Goal: Find specific page/section: Find specific page/section

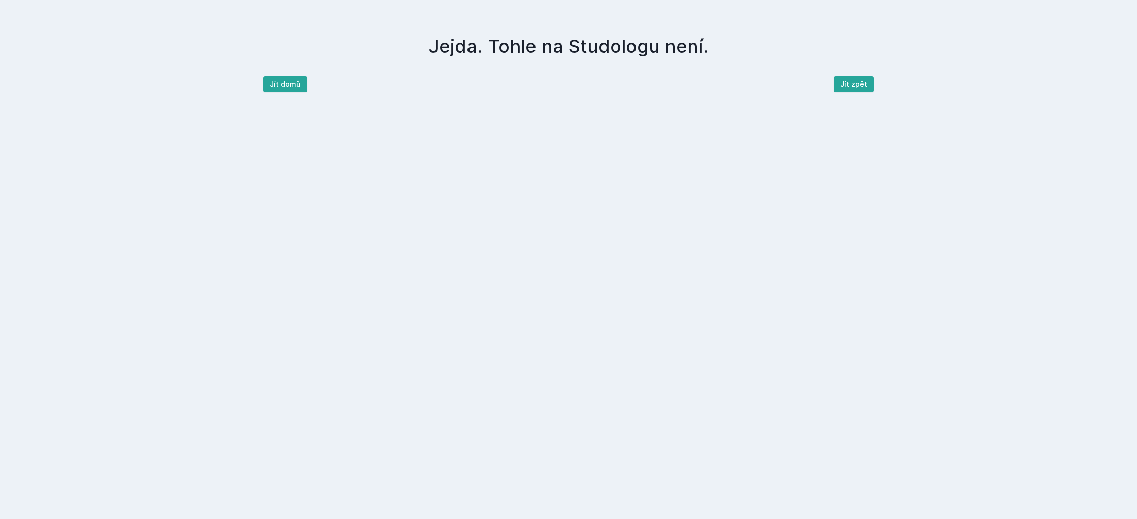
click at [291, 81] on button "Jít domů" at bounding box center [285, 84] width 44 height 16
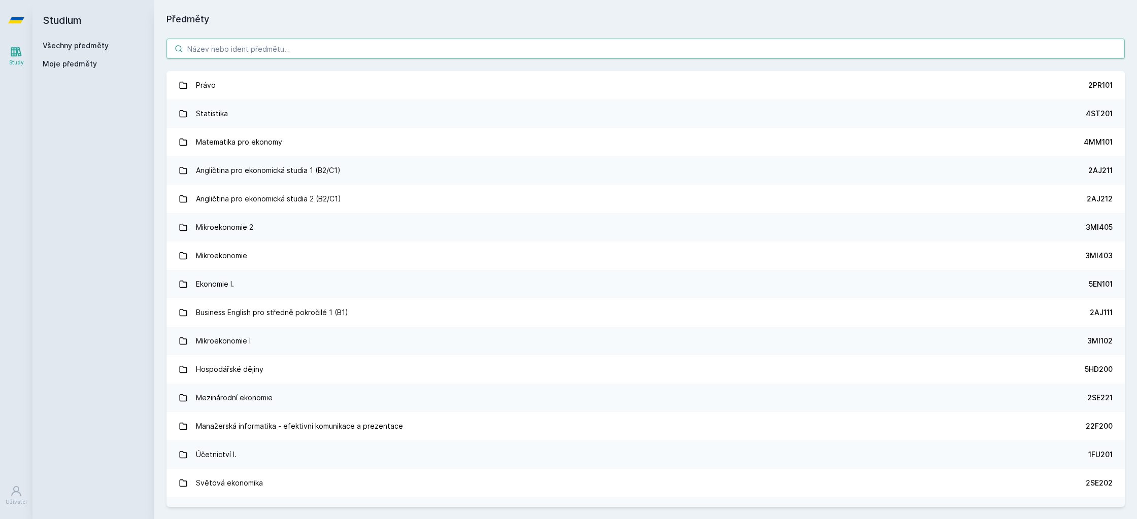
click at [336, 54] on input "search" at bounding box center [645, 49] width 958 height 20
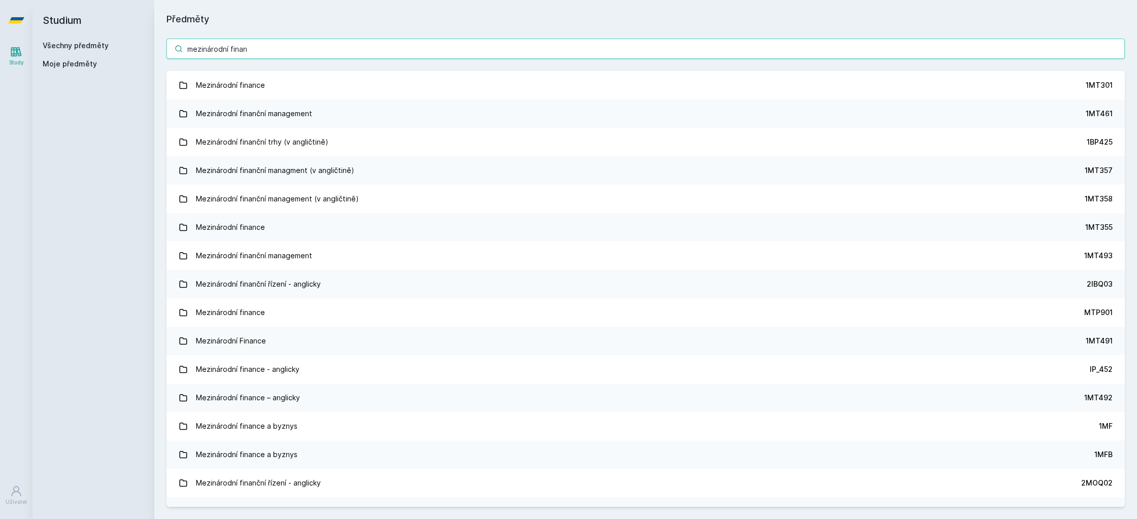
drag, startPoint x: 268, startPoint y: 57, endPoint x: 143, endPoint y: 50, distance: 125.5
click at [143, 50] on div "Studium Všechny předměty Moje předměty Předměty mezinárodní finan Mezinárodní f…" at bounding box center [584, 259] width 1104 height 519
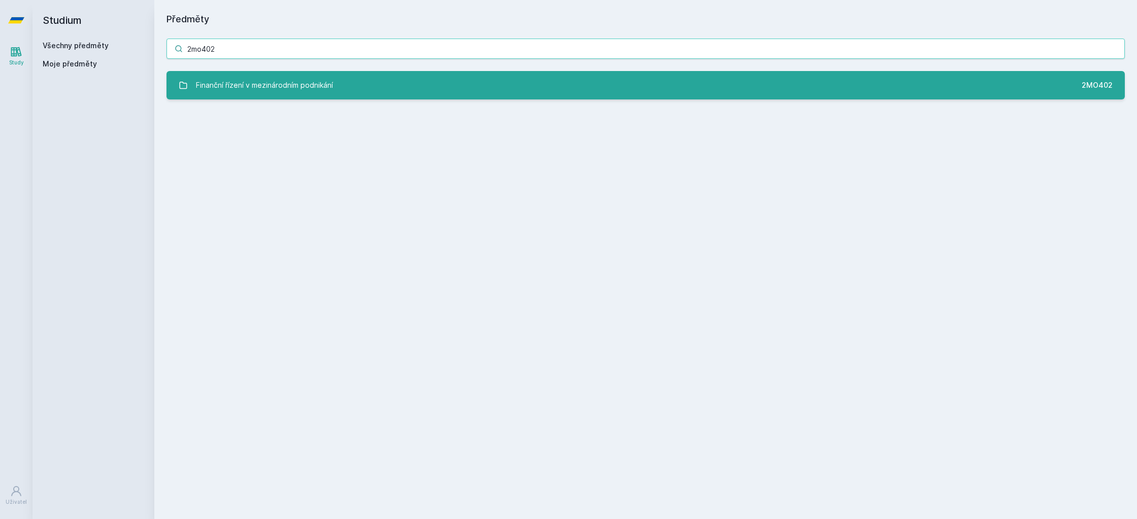
type input "2mo402"
click at [235, 88] on div "Finanční řízení v mezinárodním podnikání" at bounding box center [264, 85] width 137 height 20
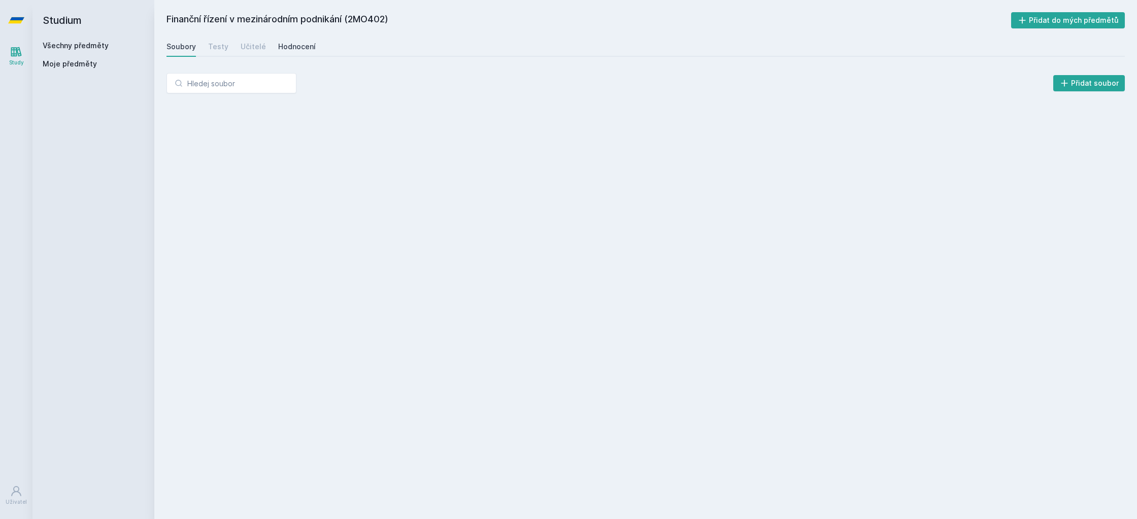
click at [305, 44] on div "Hodnocení" at bounding box center [297, 47] width 38 height 10
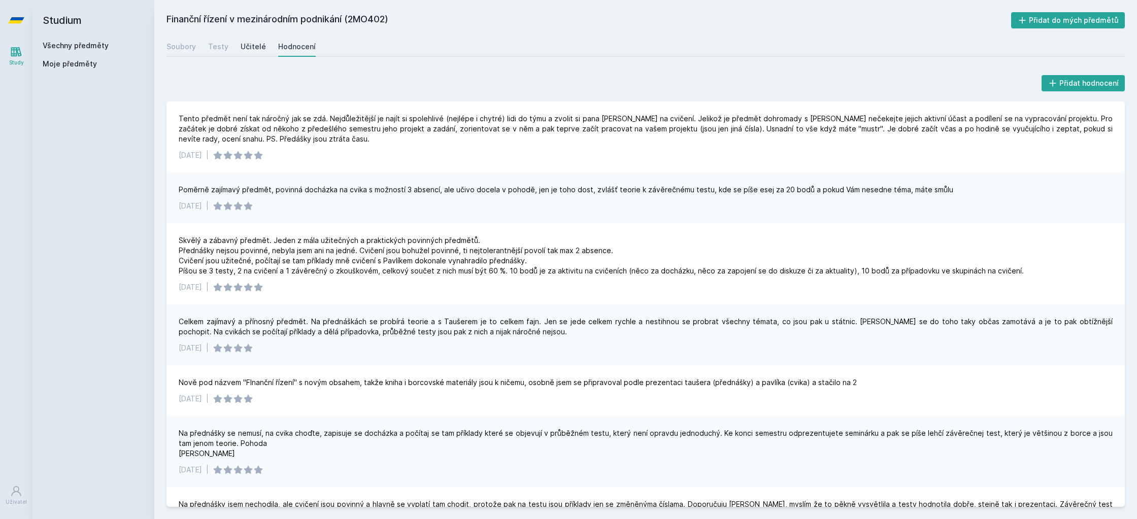
click at [255, 48] on div "Učitelé" at bounding box center [252, 47] width 25 height 10
